Goal: Information Seeking & Learning: Learn about a topic

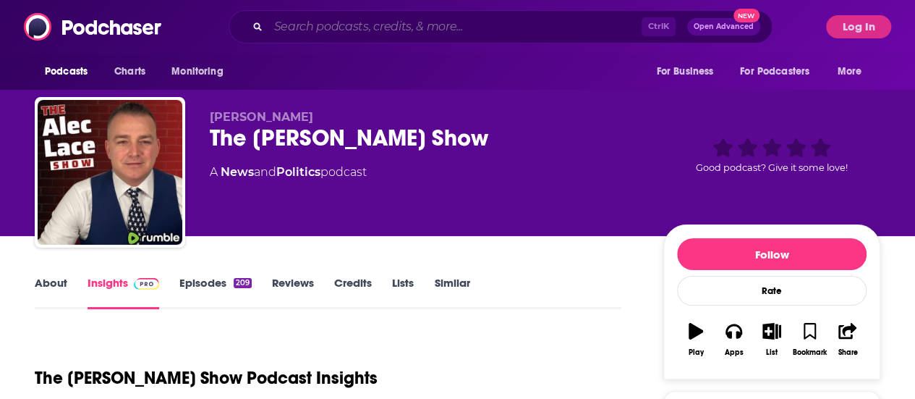
click at [369, 21] on input "Search podcasts, credits, & more..." at bounding box center [454, 26] width 373 height 23
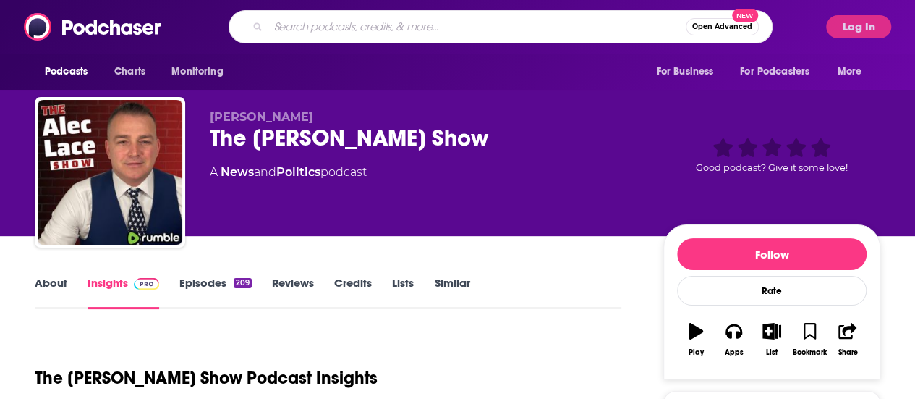
paste input "Tech Stuff""
type input "Tech Stuff"
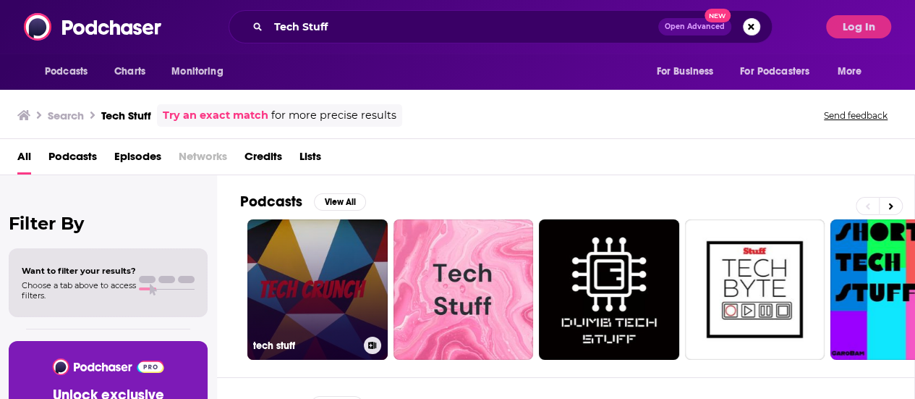
click at [350, 239] on link "tech stuff" at bounding box center [317, 289] width 140 height 140
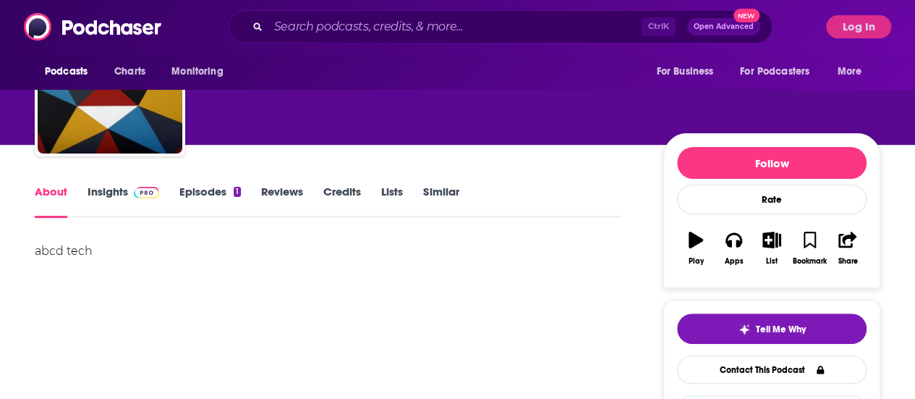
scroll to position [92, 0]
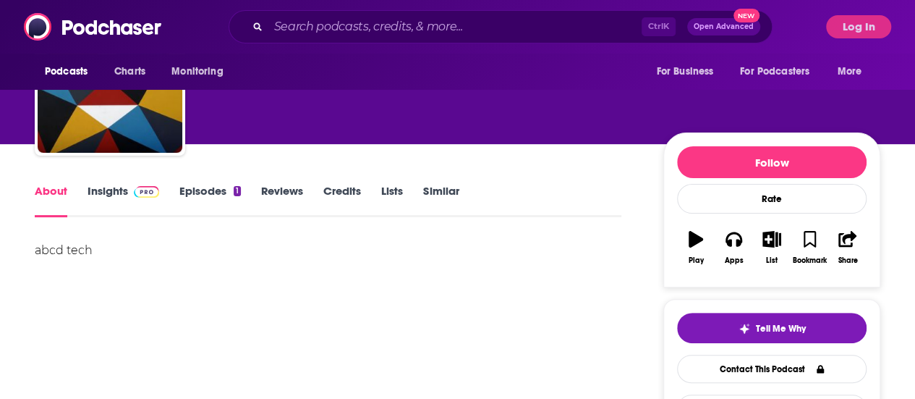
click at [115, 189] on link "Insights" at bounding box center [124, 200] width 72 height 33
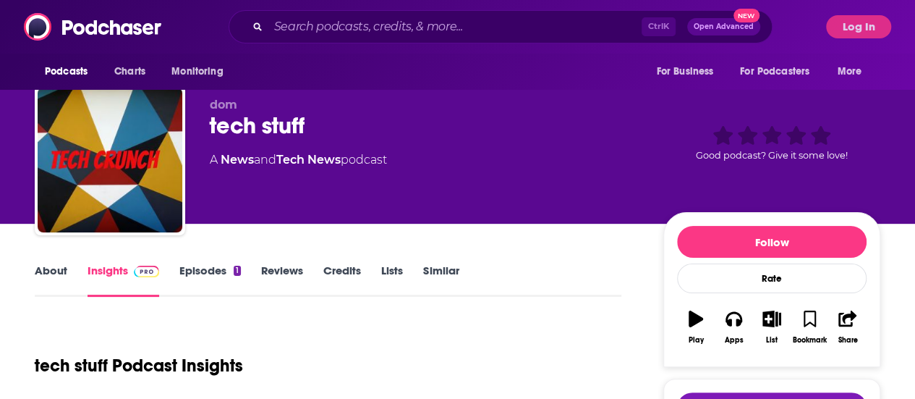
scroll to position [8, 0]
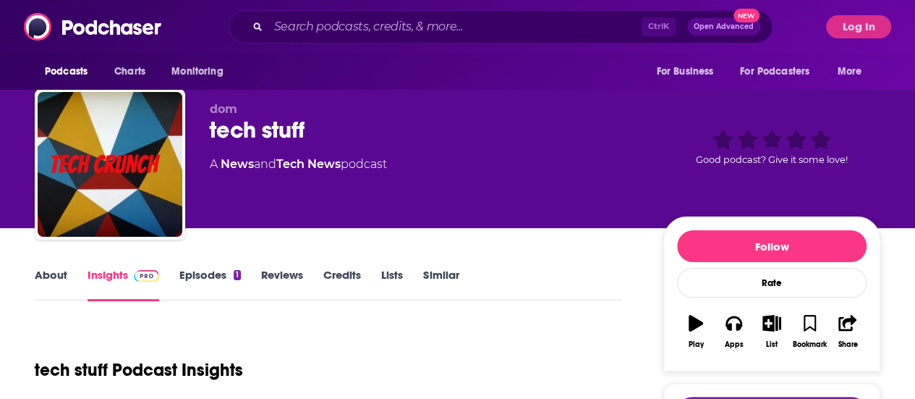
click at [880, 14] on div "Podcasts Charts Monitoring Ctrl K Open Advanced New For Business For Podcasters…" at bounding box center [457, 27] width 915 height 54
click at [876, 25] on button "Log In" at bounding box center [858, 26] width 65 height 23
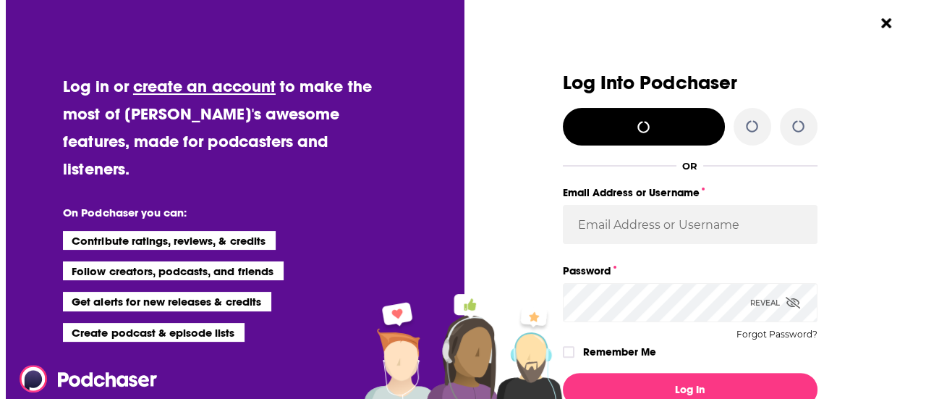
scroll to position [0, 0]
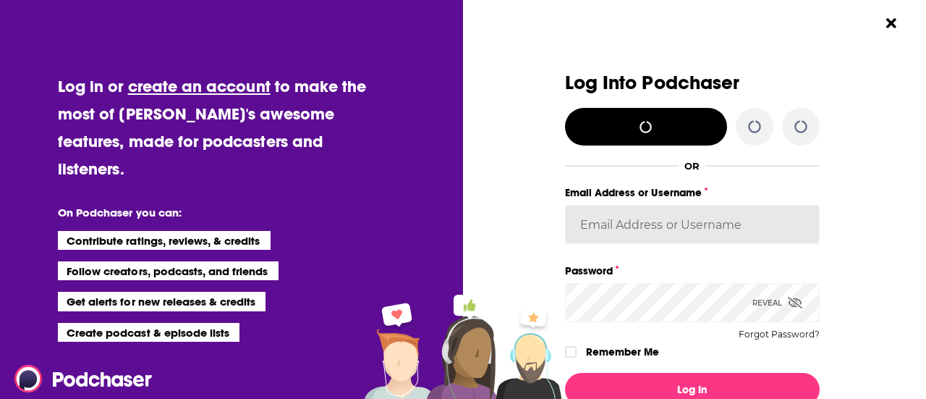
type input "[PERSON_NAME][EMAIL_ADDRESS][DOMAIN_NAME]"
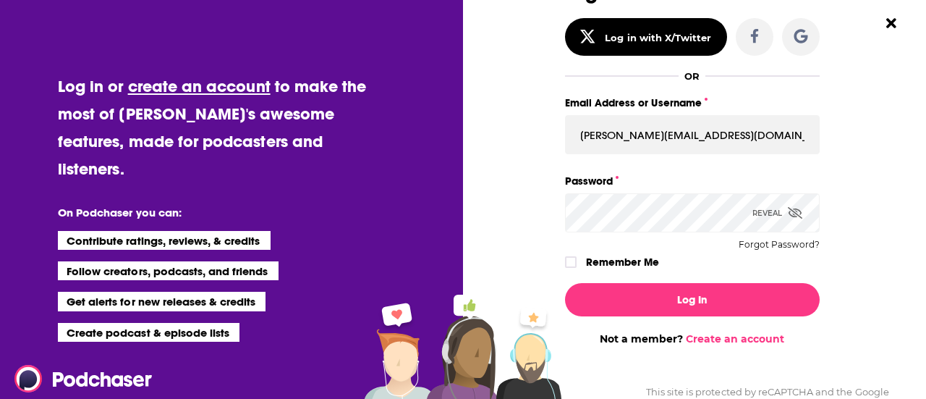
scroll to position [90, 0]
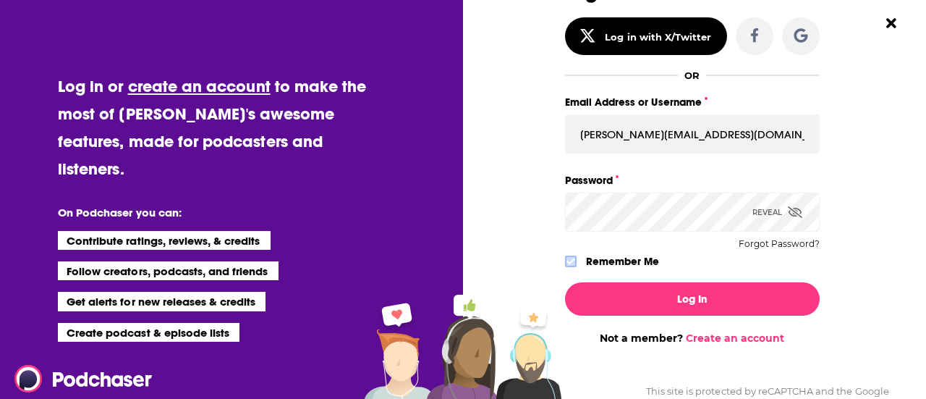
click at [567, 261] on icon "Dialog" at bounding box center [571, 261] width 9 height 9
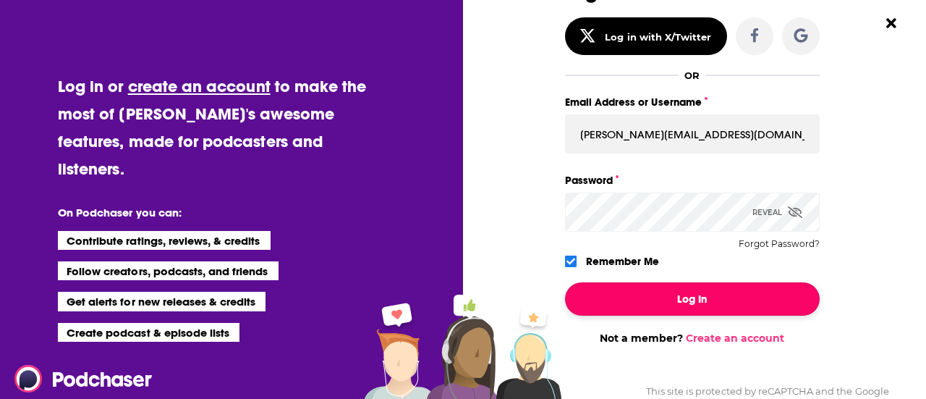
click at [667, 306] on button "Log In" at bounding box center [692, 298] width 255 height 33
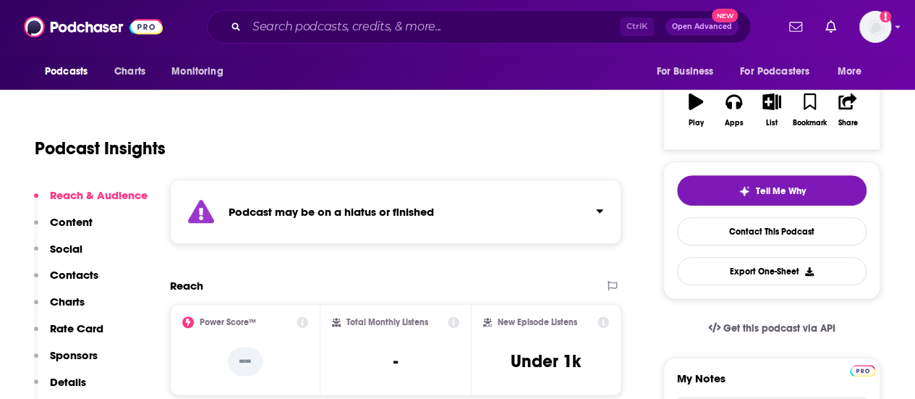
scroll to position [84, 0]
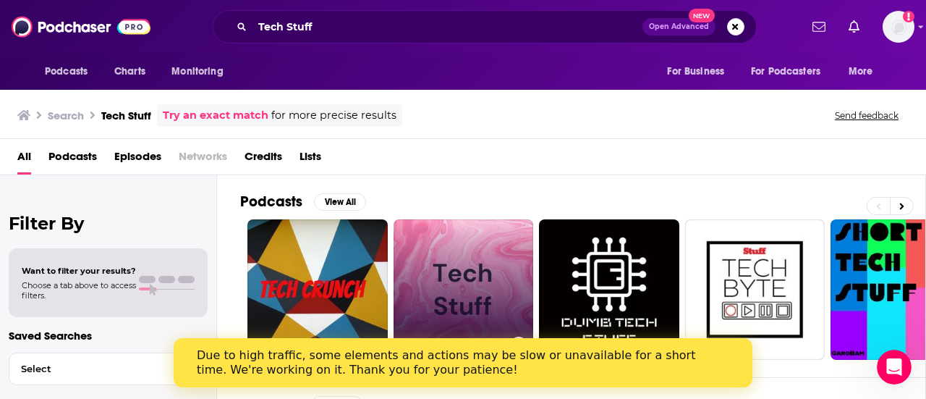
click at [467, 290] on link "Tech Stuff" at bounding box center [464, 289] width 140 height 140
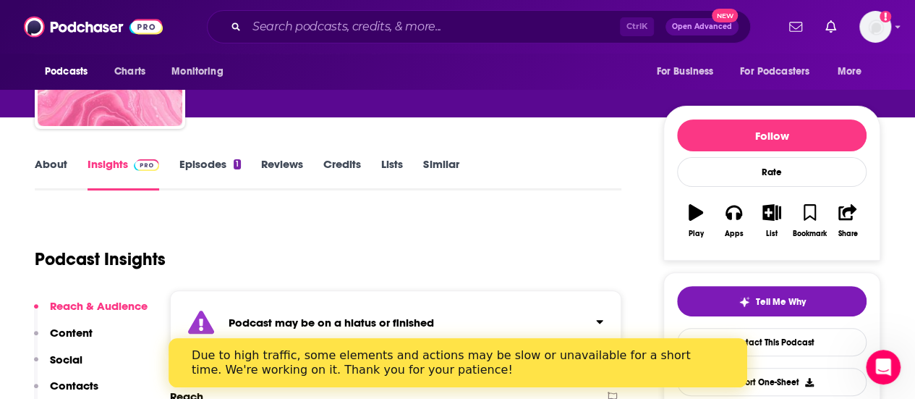
scroll to position [124, 0]
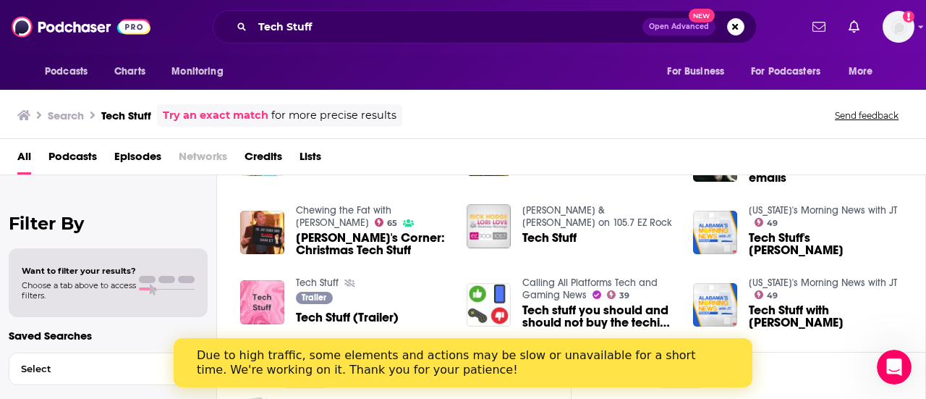
scroll to position [292, 0]
